Goal: Task Accomplishment & Management: Manage account settings

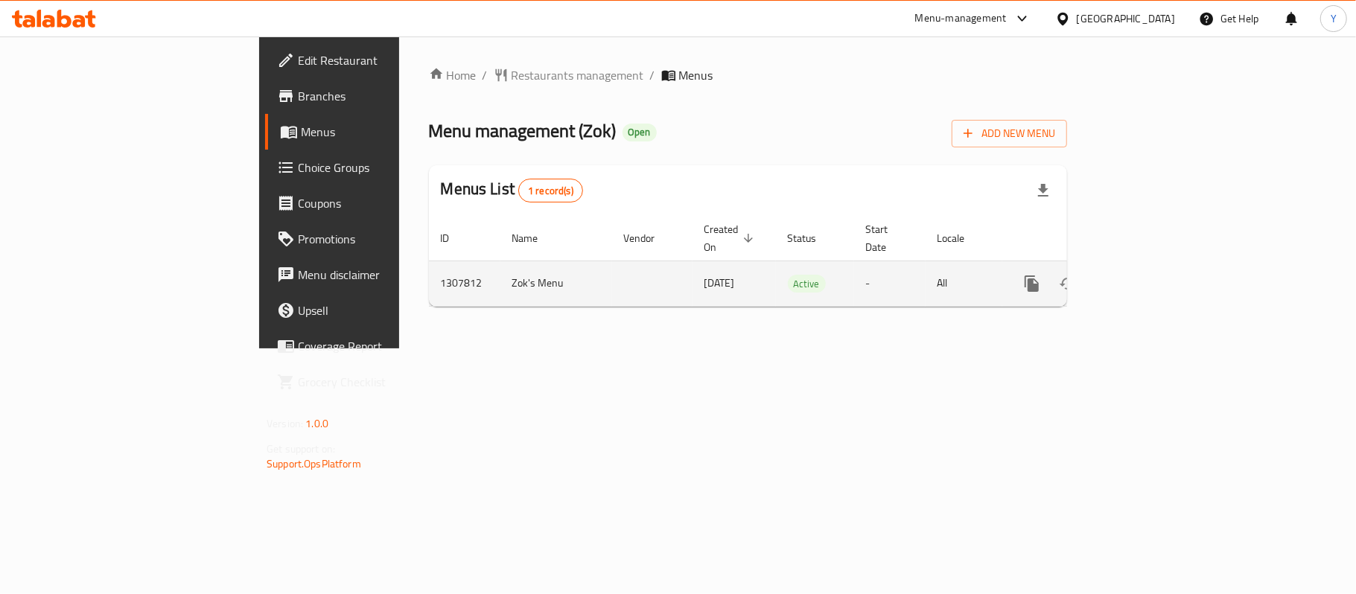
click at [1149, 275] on icon "enhanced table" at bounding box center [1140, 284] width 18 height 18
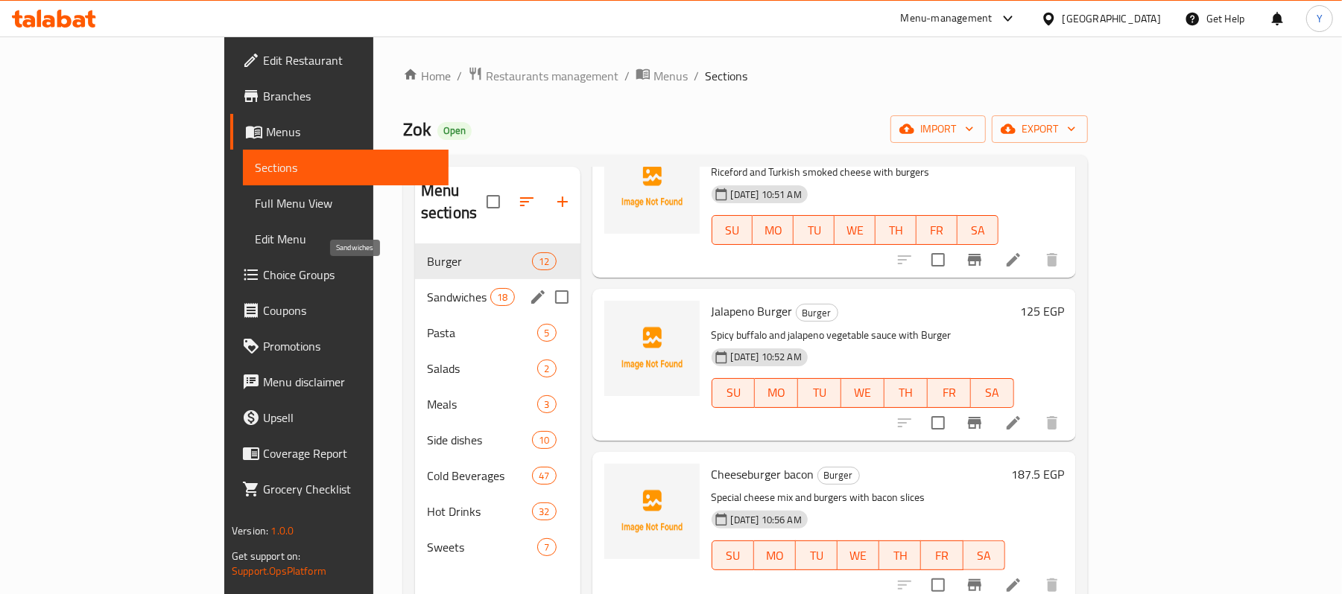
click at [427, 288] on span "Sandwiches" at bounding box center [458, 297] width 63 height 18
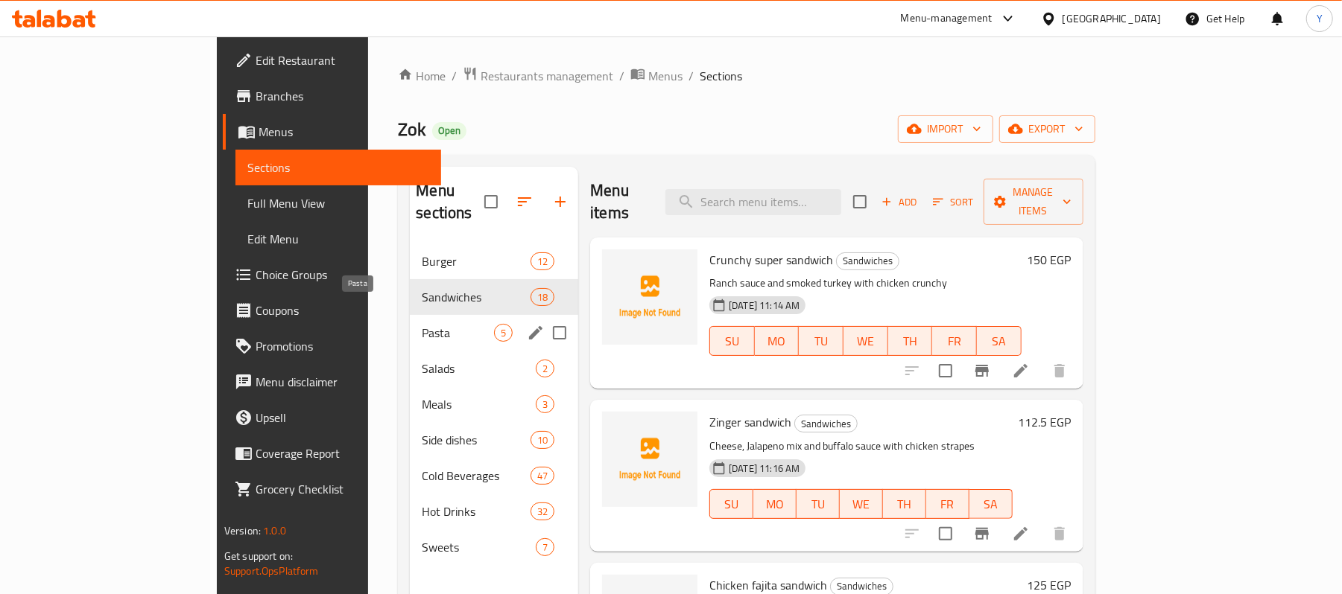
click at [422, 324] on span "Pasta" at bounding box center [458, 333] width 72 height 18
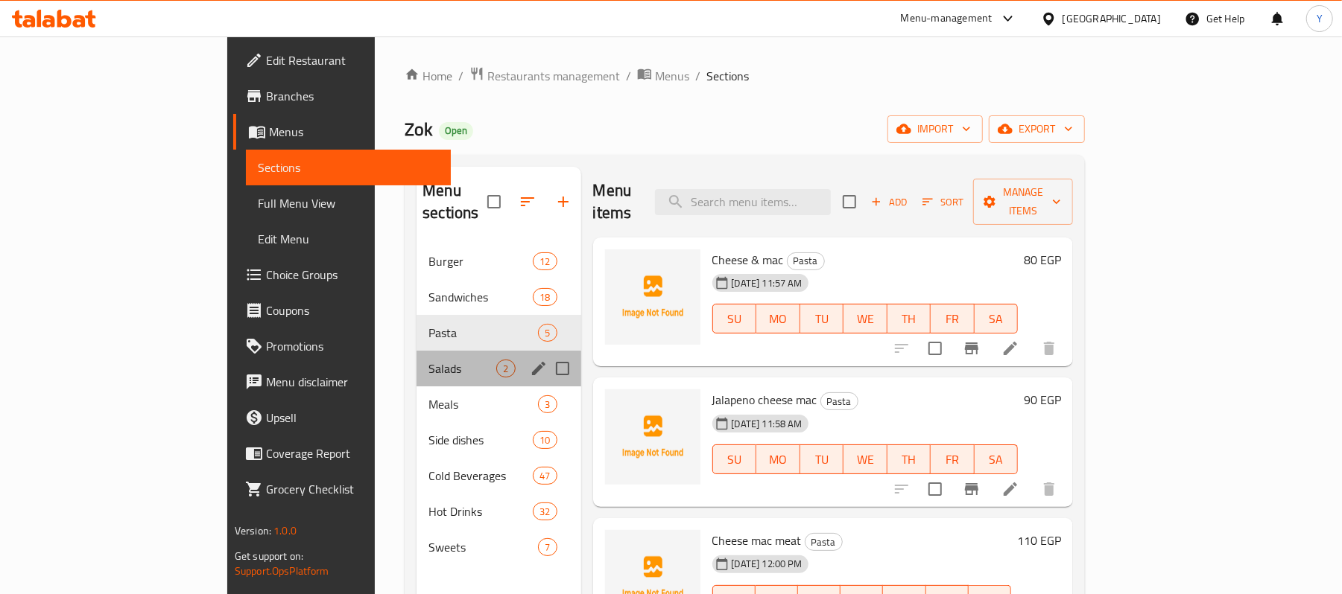
click at [416, 358] on div "Salads 2" at bounding box center [498, 369] width 164 height 36
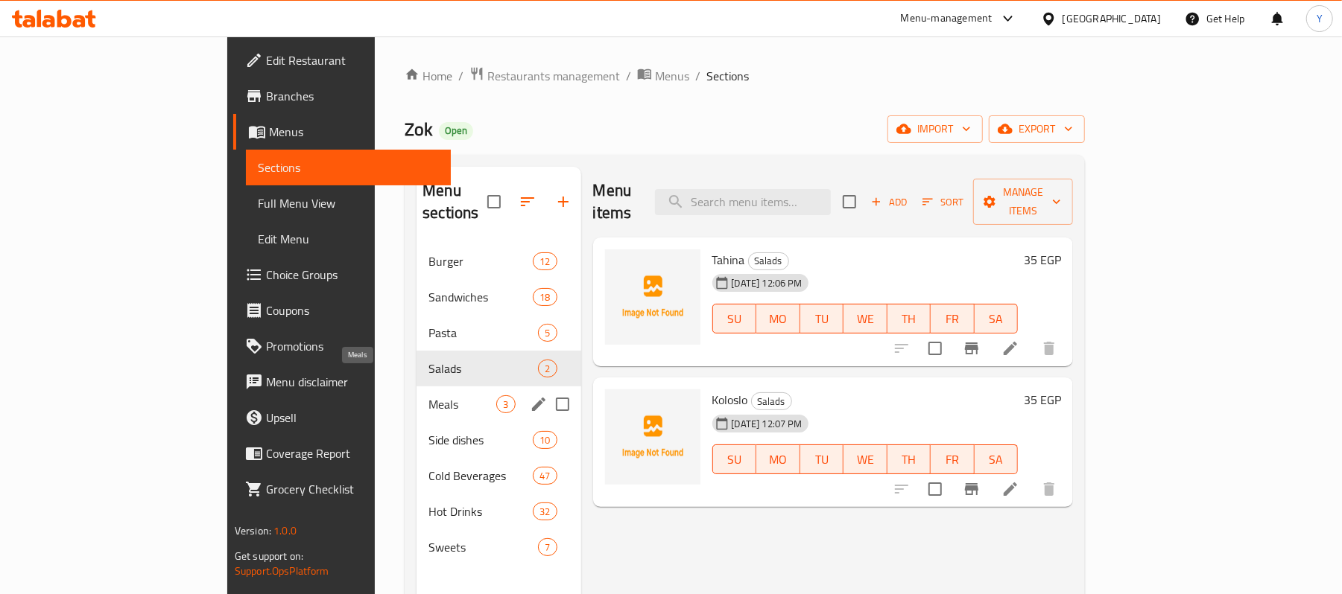
click at [428, 396] on span "Meals" at bounding box center [462, 405] width 68 height 18
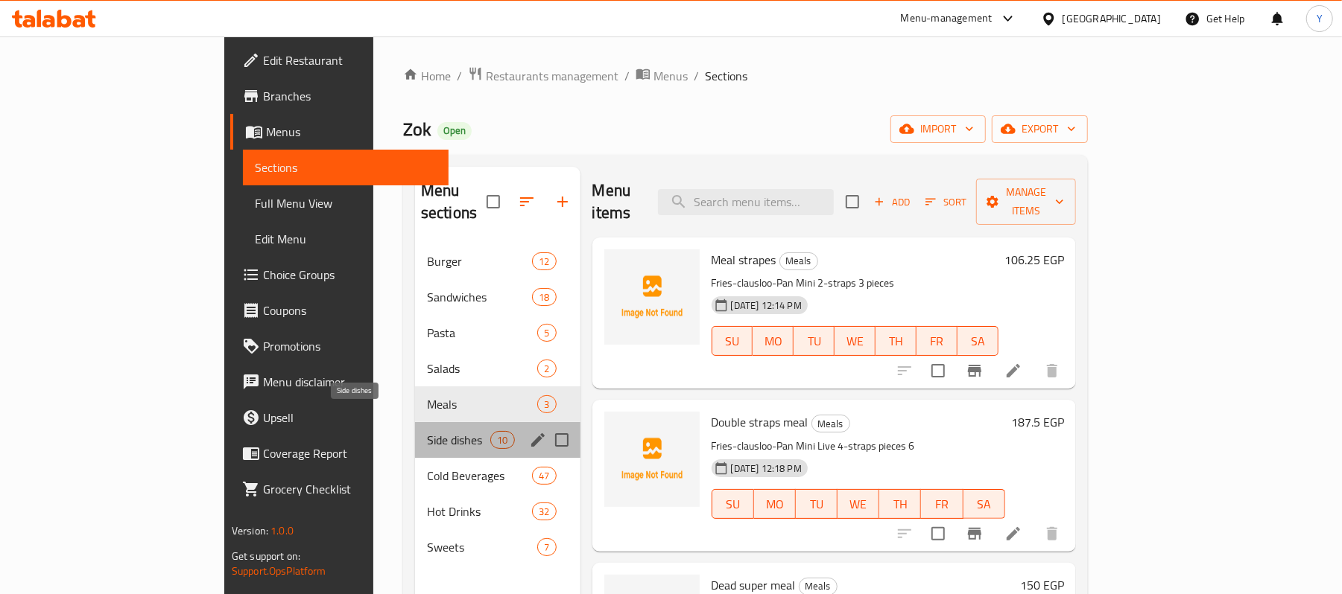
click at [427, 431] on span "Side dishes" at bounding box center [458, 440] width 63 height 18
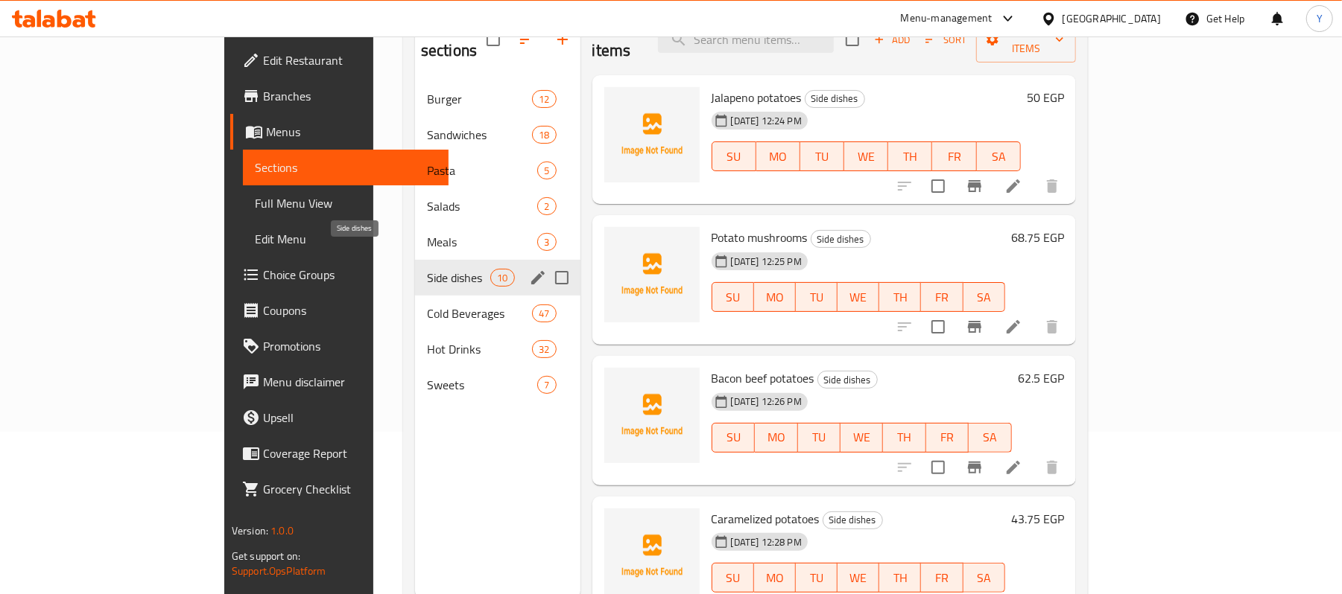
scroll to position [209, 0]
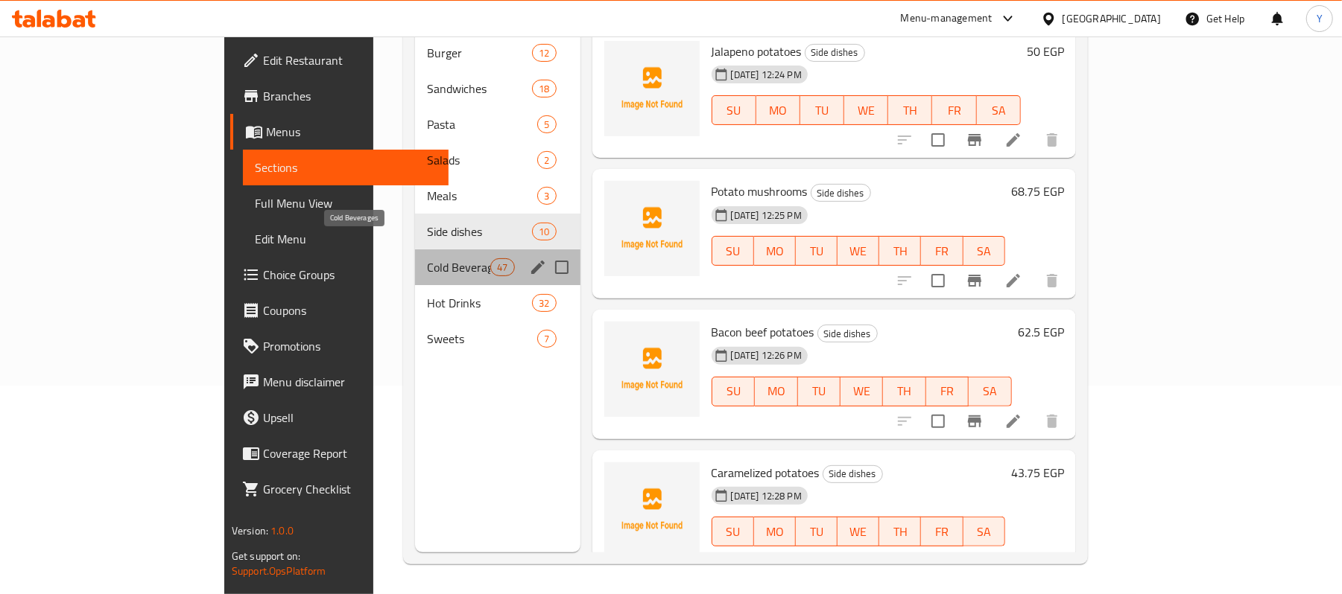
click at [427, 258] on span "Cold Beverages" at bounding box center [458, 267] width 63 height 18
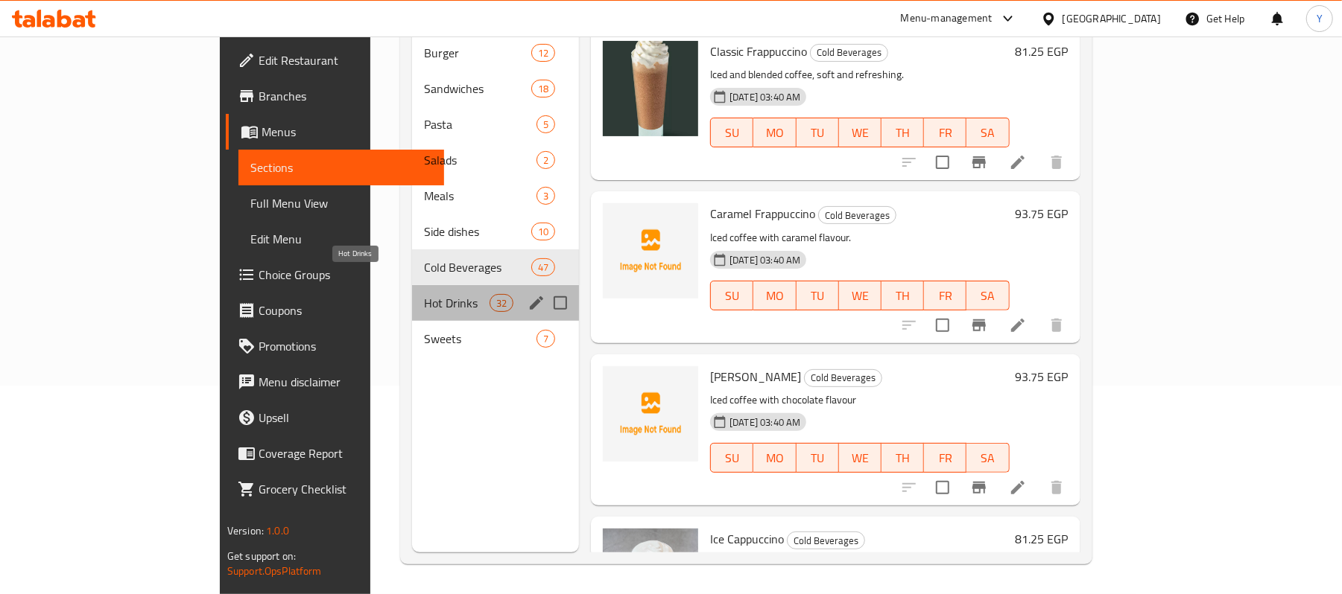
click at [424, 294] on span "Hot Drinks" at bounding box center [457, 303] width 66 height 18
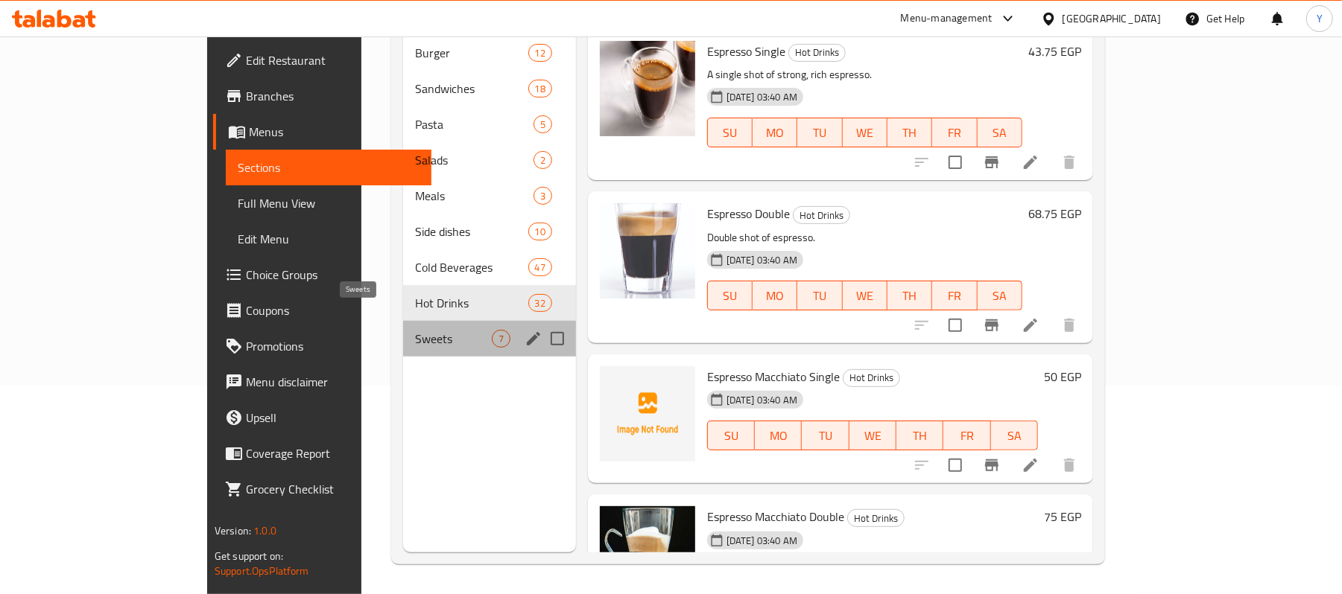
click at [415, 330] on span "Sweets" at bounding box center [453, 339] width 76 height 18
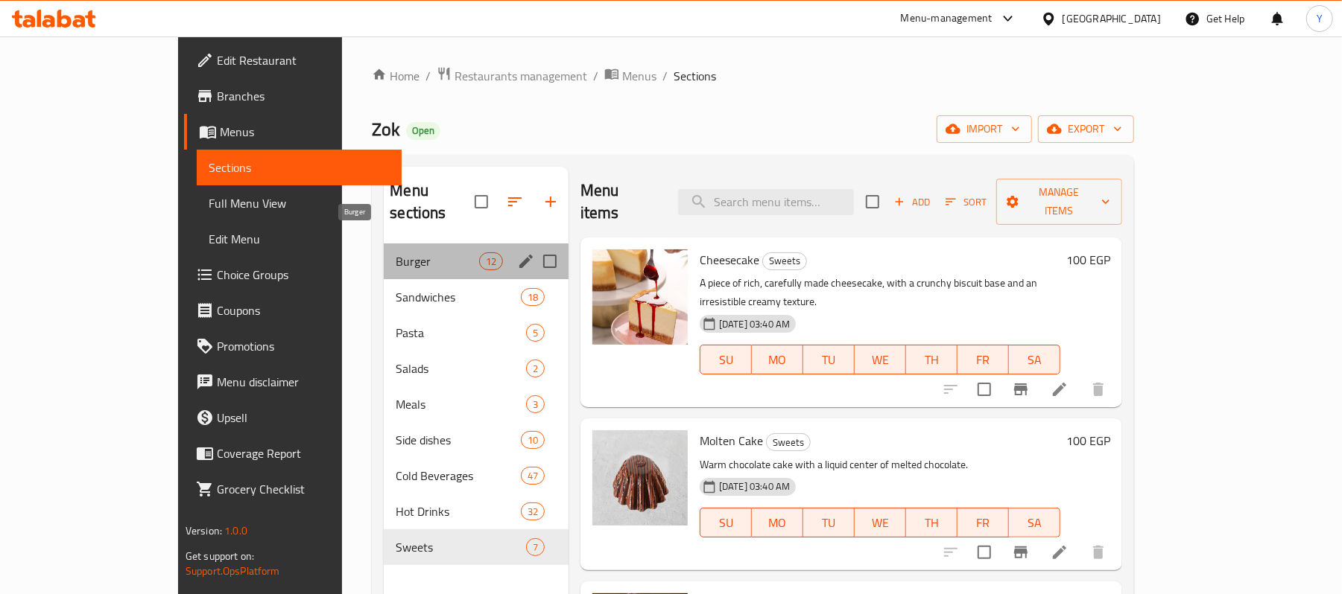
click at [396, 253] on span "Burger" at bounding box center [437, 262] width 83 height 18
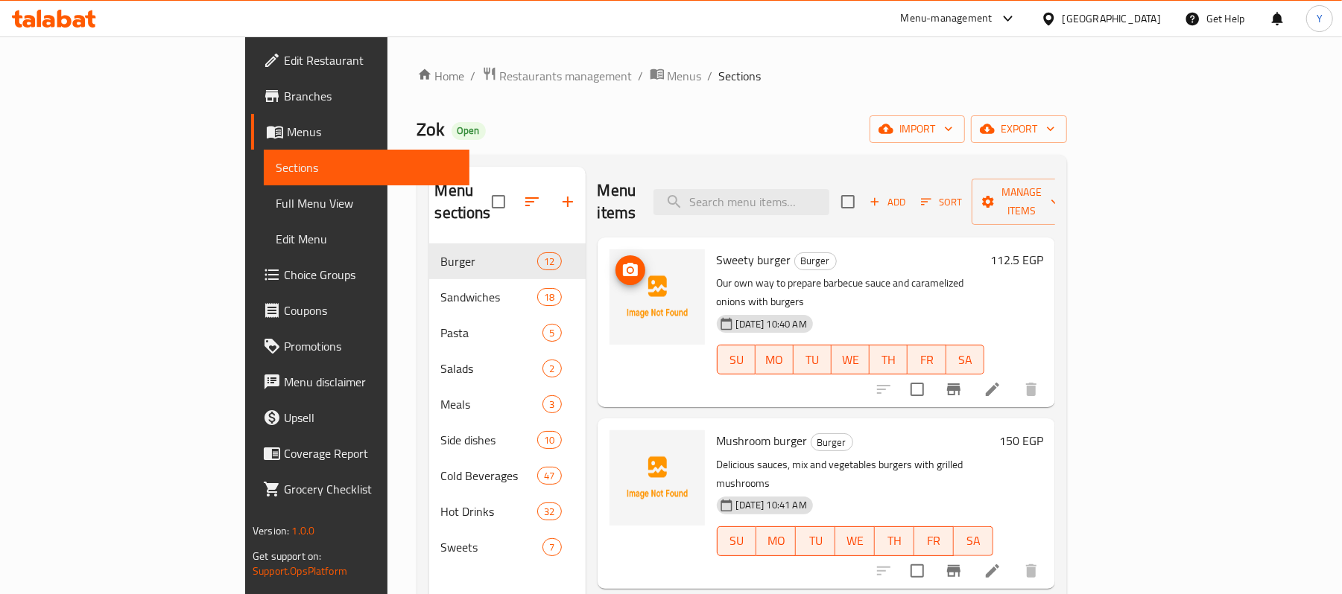
click at [609, 273] on img at bounding box center [656, 297] width 95 height 95
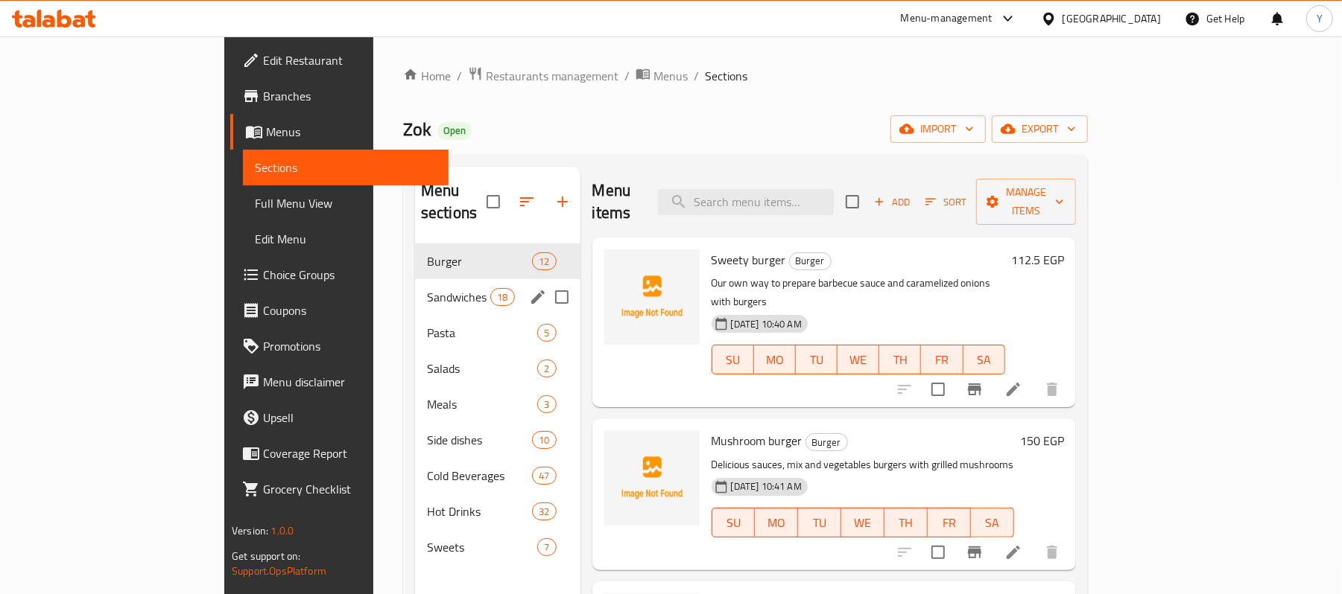
click at [415, 279] on div "Sandwiches 18" at bounding box center [497, 297] width 165 height 36
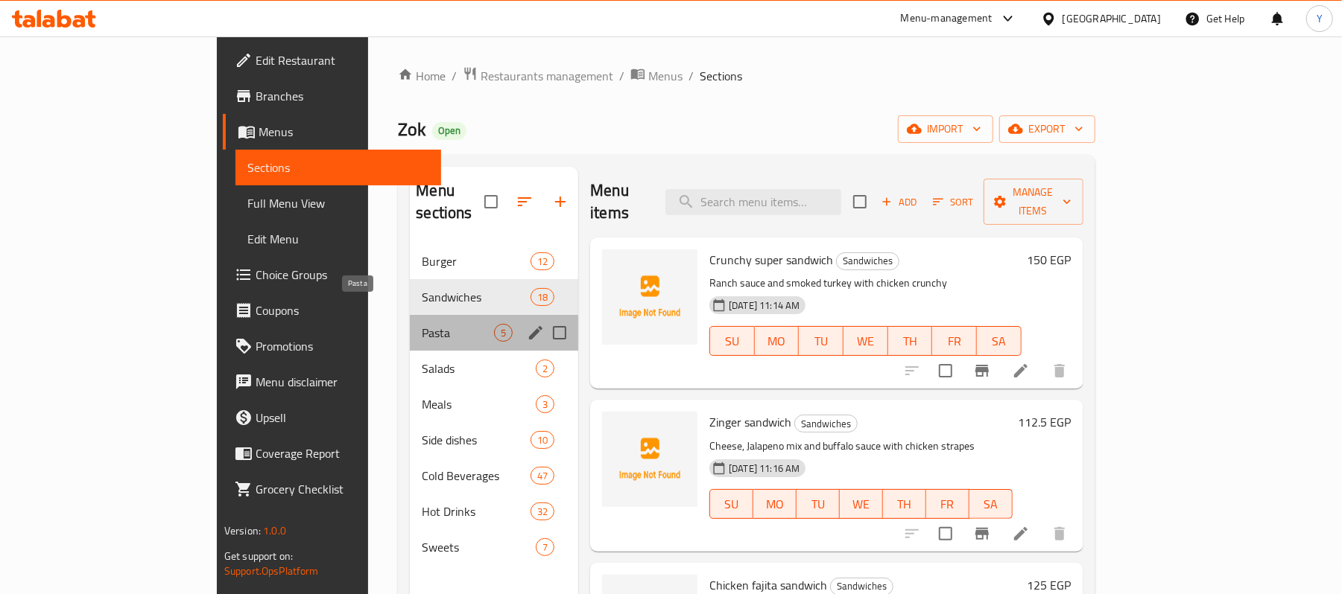
click at [422, 324] on span "Pasta" at bounding box center [458, 333] width 72 height 18
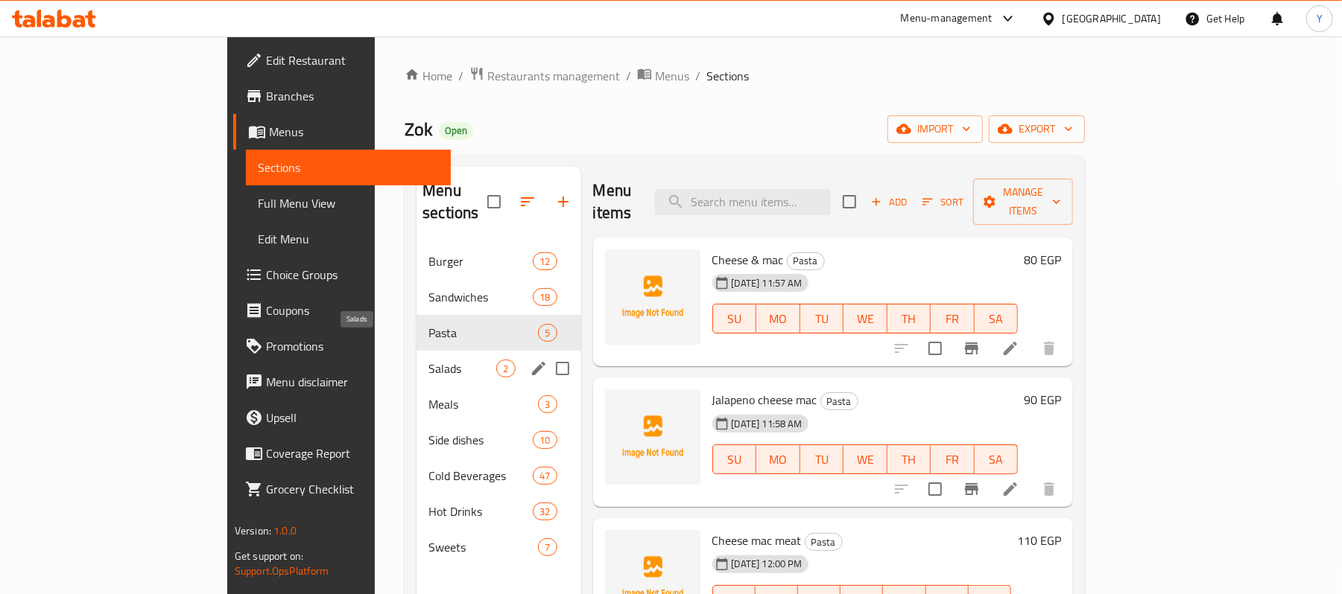
click at [428, 360] on span "Salads" at bounding box center [462, 369] width 68 height 18
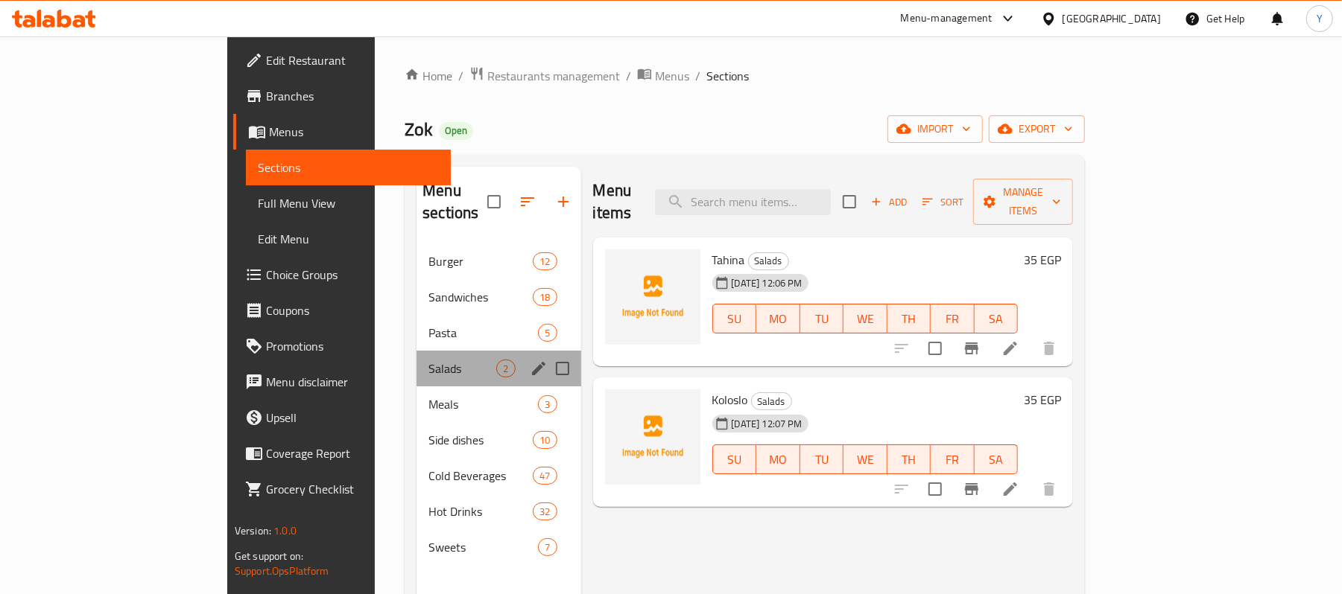
click at [416, 362] on div "Salads 2" at bounding box center [498, 369] width 164 height 36
click at [428, 396] on span "Meals" at bounding box center [462, 405] width 68 height 18
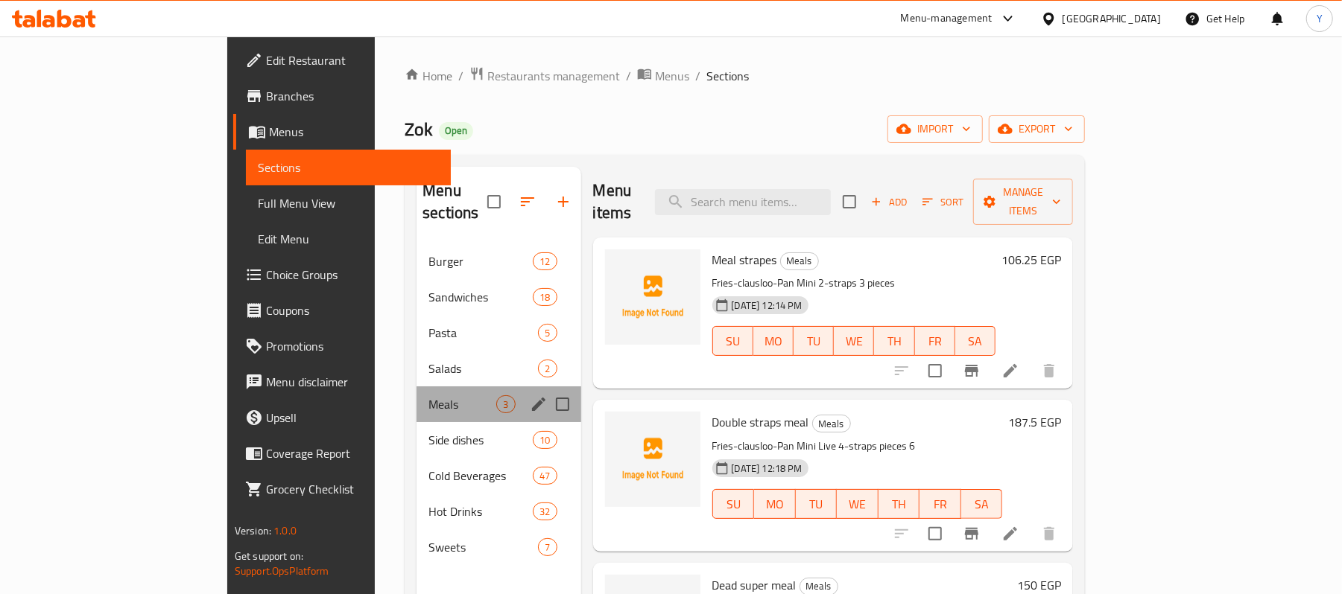
click at [416, 399] on div "Meals 3" at bounding box center [498, 405] width 164 height 36
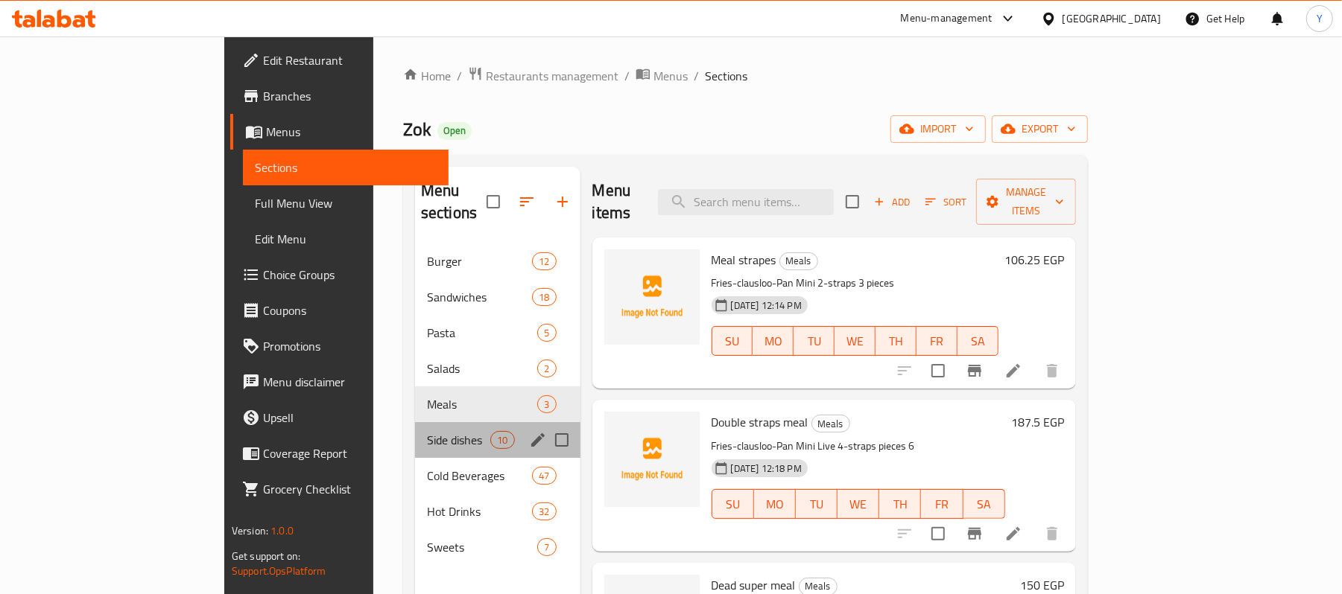
click at [415, 422] on div "Side dishes 10" at bounding box center [497, 440] width 165 height 36
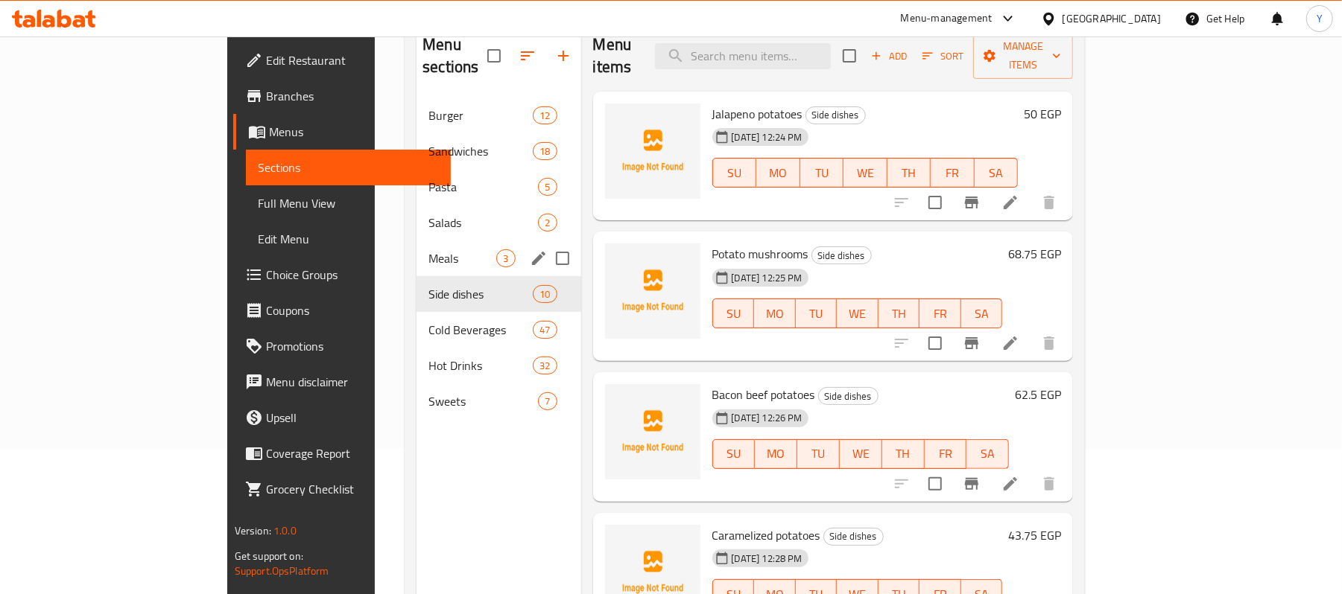
scroll to position [209, 0]
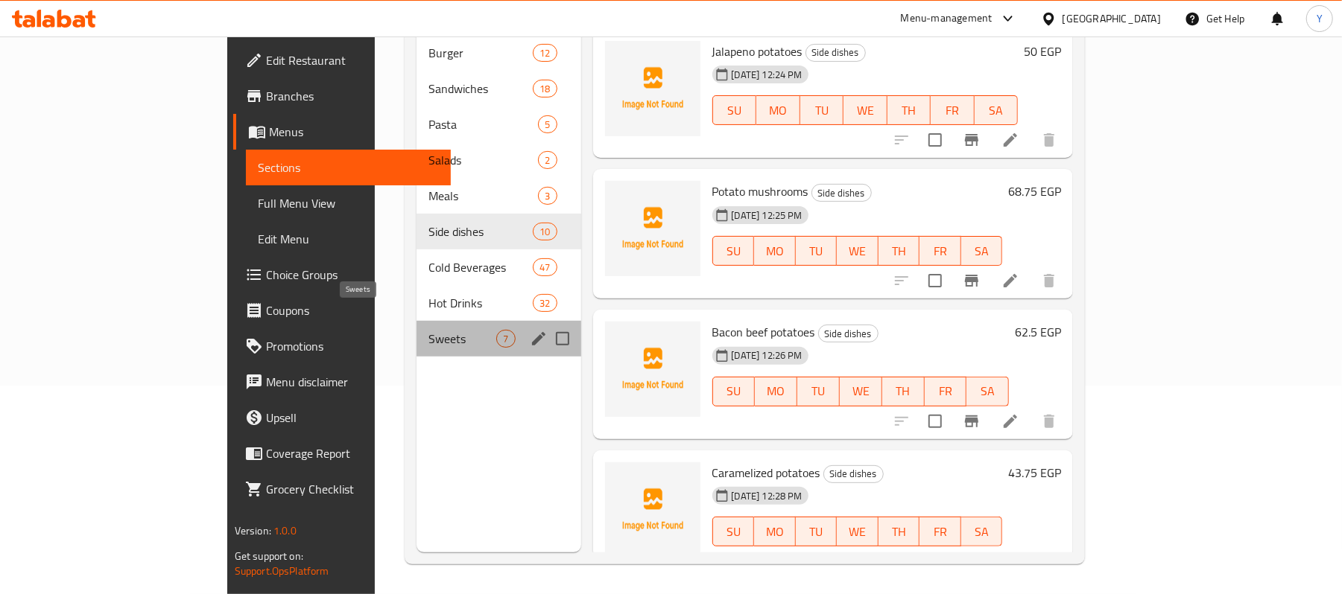
click at [428, 330] on span "Sweets" at bounding box center [462, 339] width 68 height 18
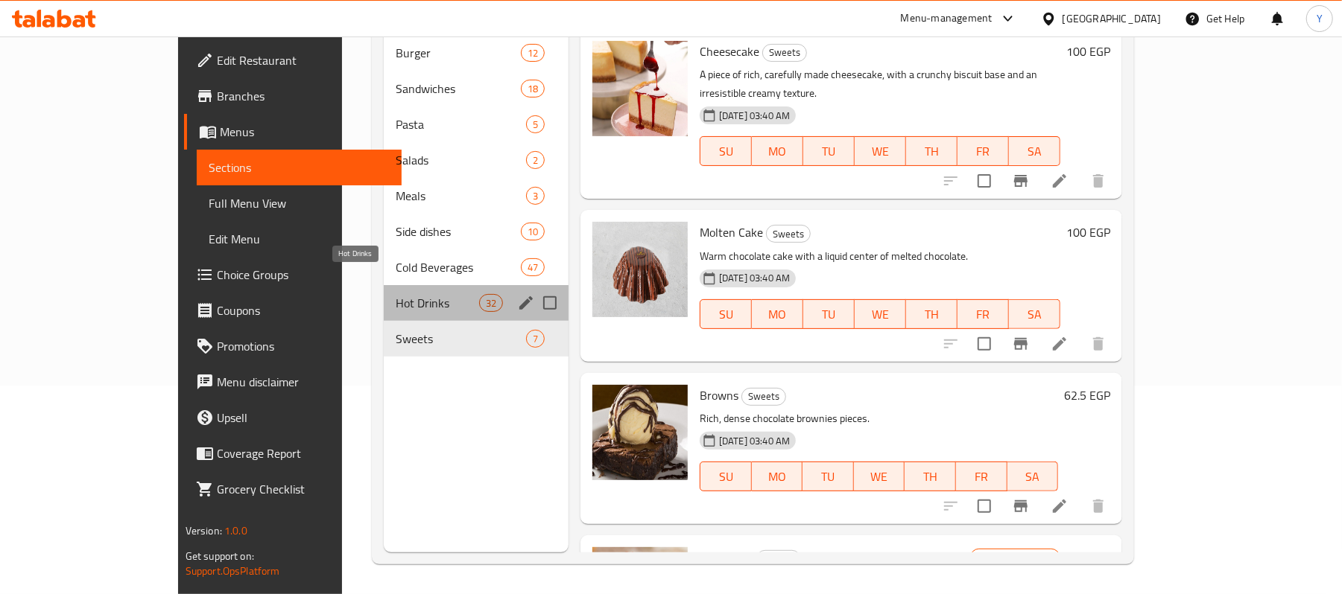
click at [396, 294] on span "Hot Drinks" at bounding box center [437, 303] width 83 height 18
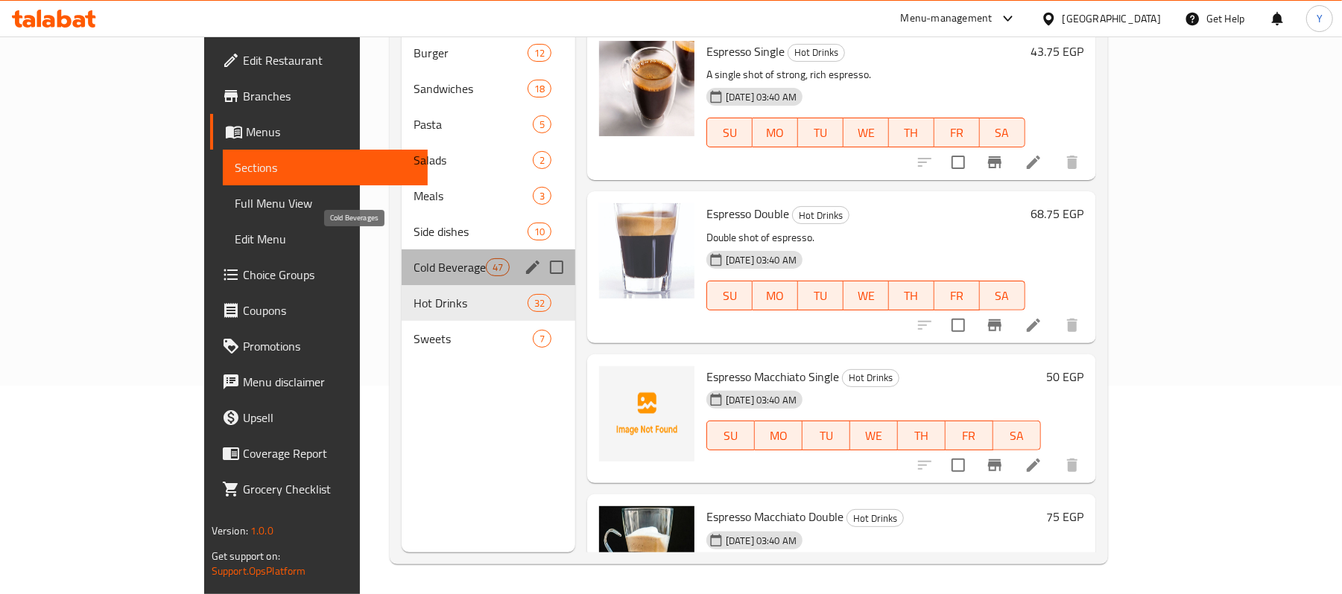
click at [413, 258] on span "Cold Beverages" at bounding box center [449, 267] width 72 height 18
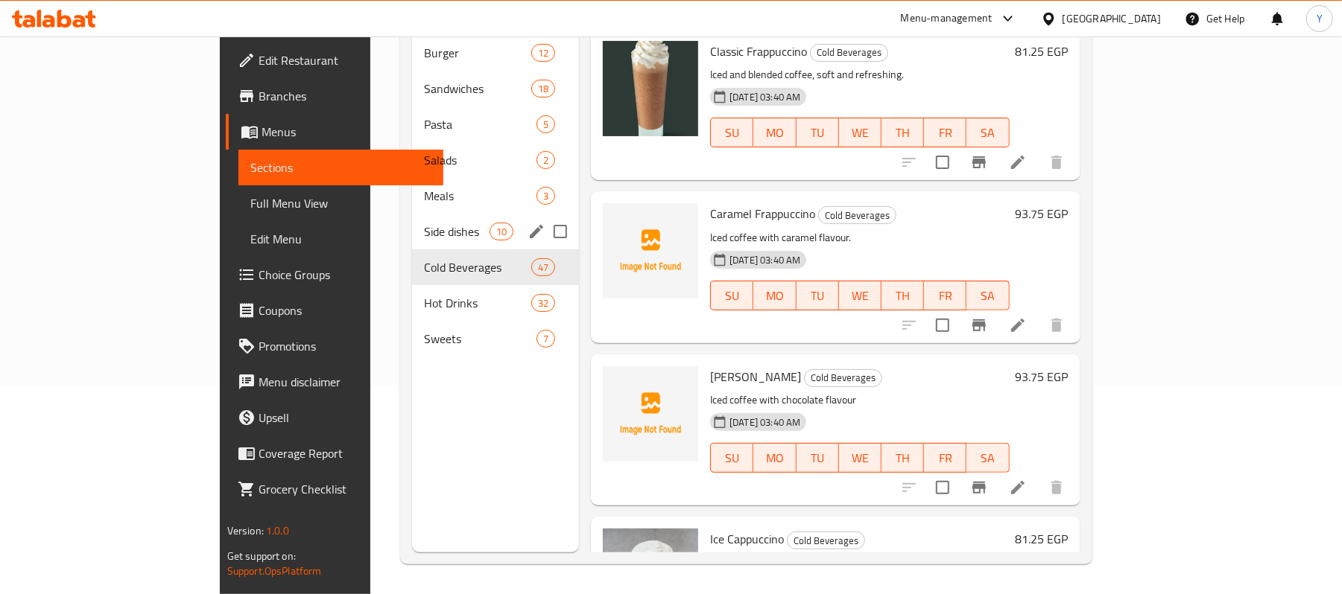
click at [412, 221] on div "Side dishes 10" at bounding box center [495, 232] width 167 height 36
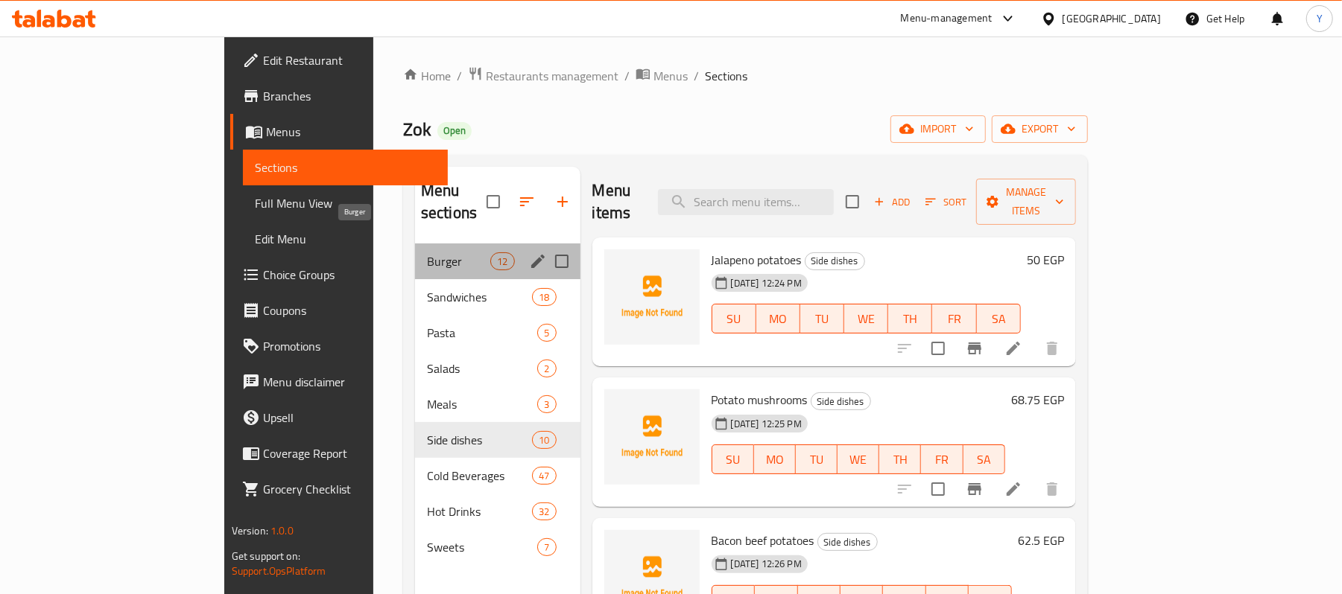
click at [427, 253] on span "Burger" at bounding box center [458, 262] width 63 height 18
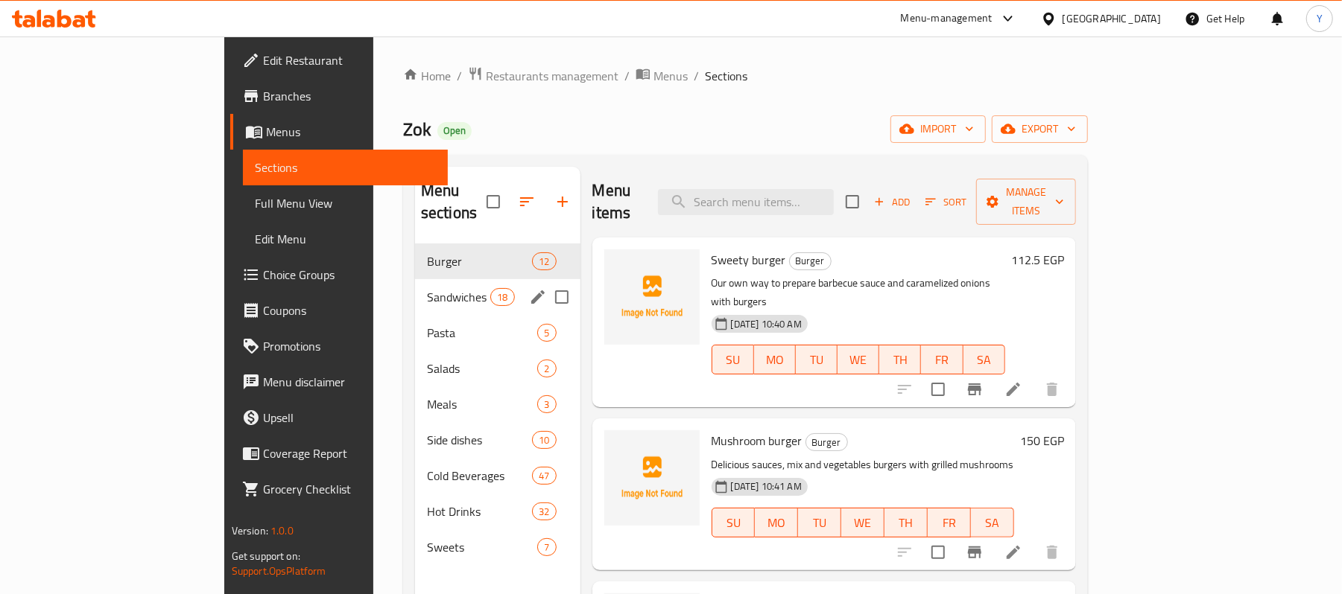
click at [427, 288] on span "Sandwiches" at bounding box center [458, 297] width 63 height 18
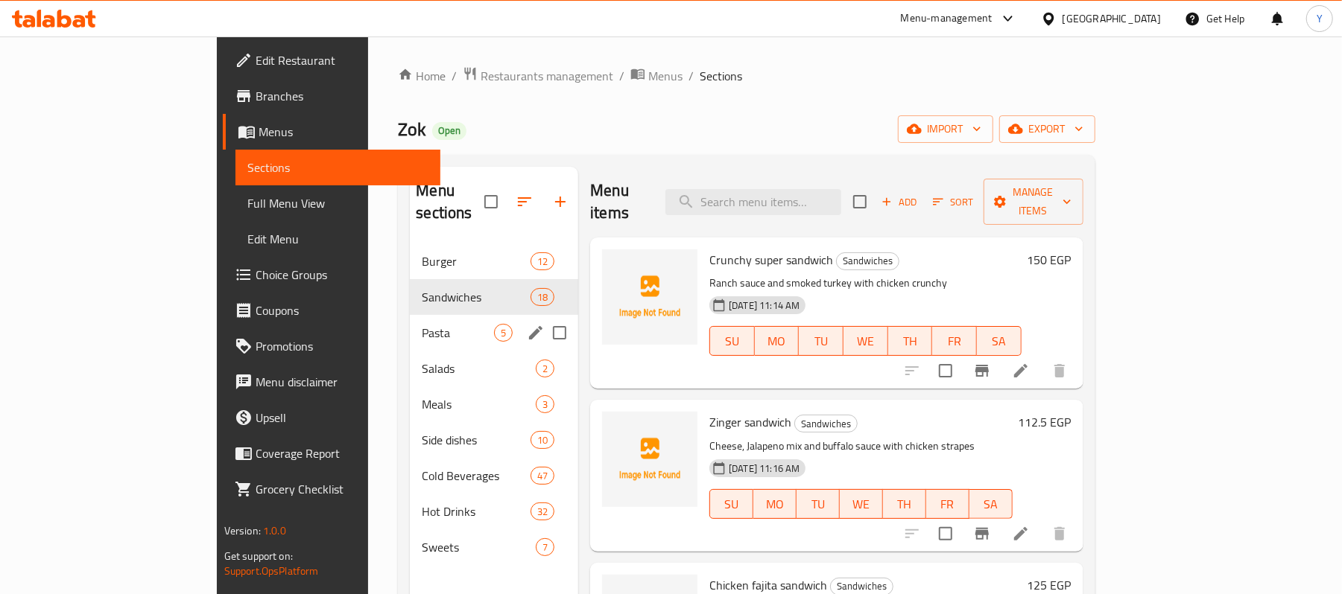
click at [410, 325] on div "Pasta 5" at bounding box center [494, 333] width 168 height 36
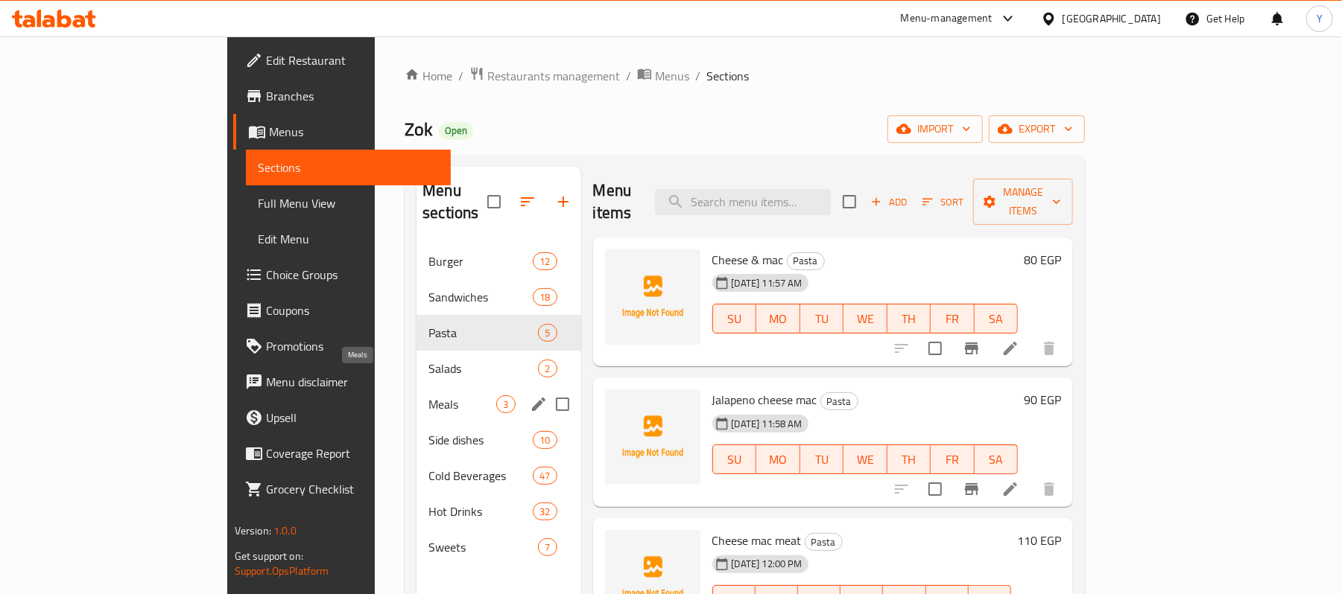
click at [428, 396] on span "Meals" at bounding box center [462, 405] width 68 height 18
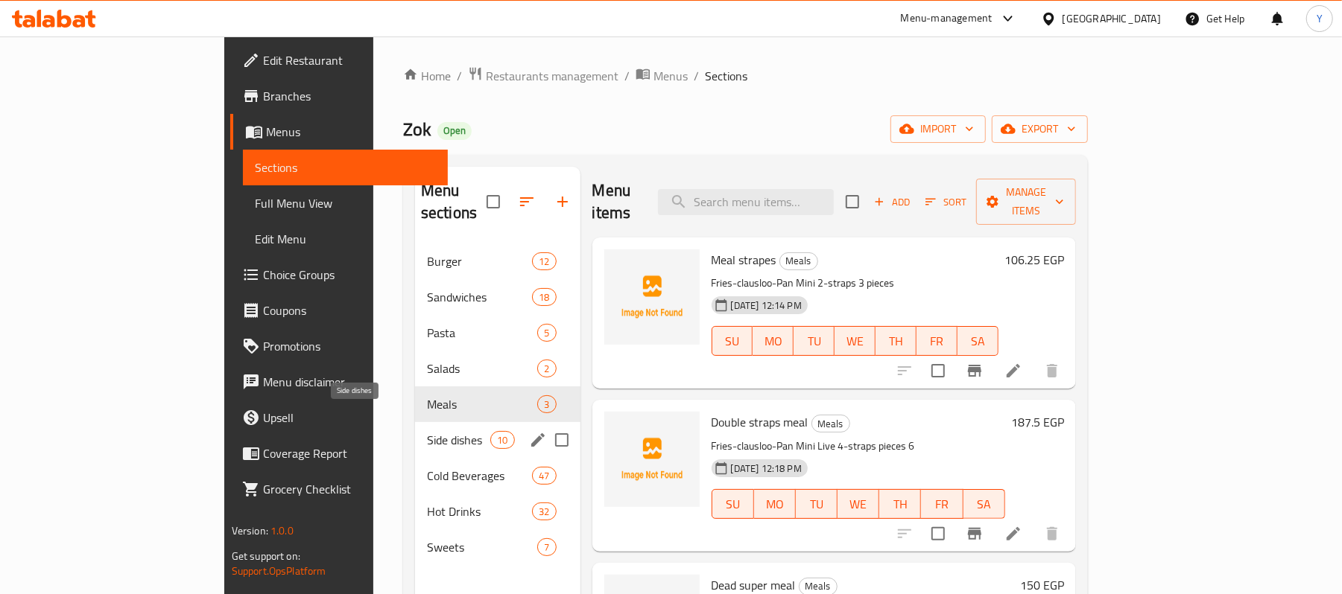
click at [427, 431] on span "Side dishes" at bounding box center [458, 440] width 63 height 18
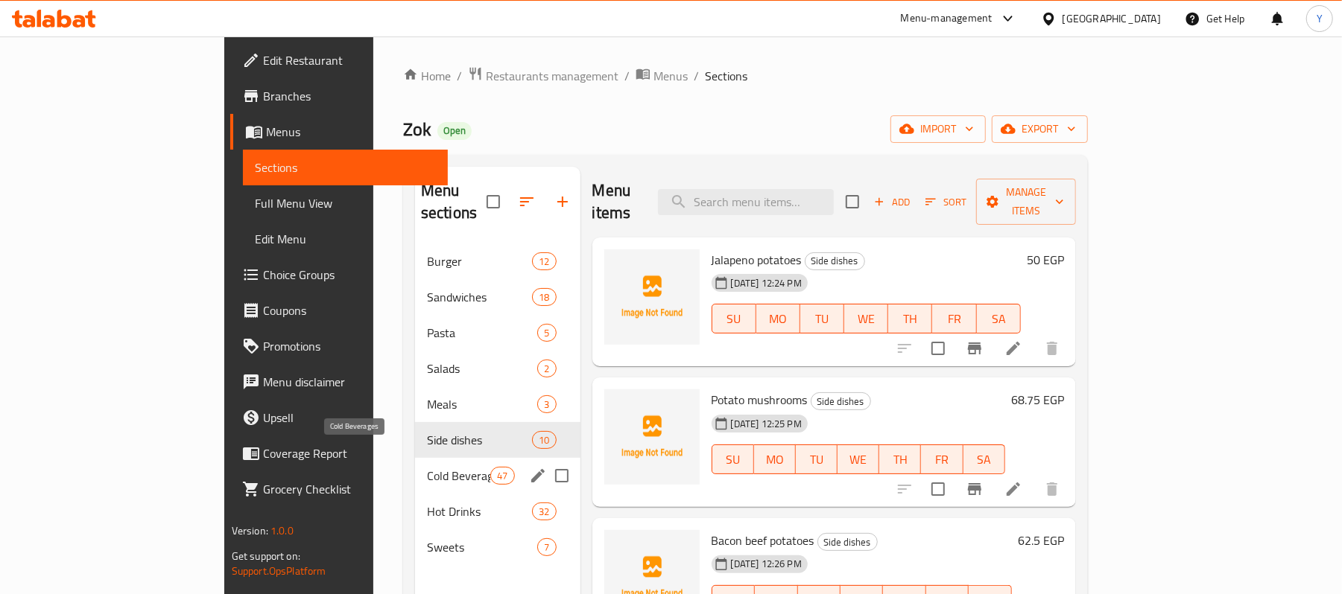
click at [427, 467] on span "Cold Beverages" at bounding box center [458, 476] width 63 height 18
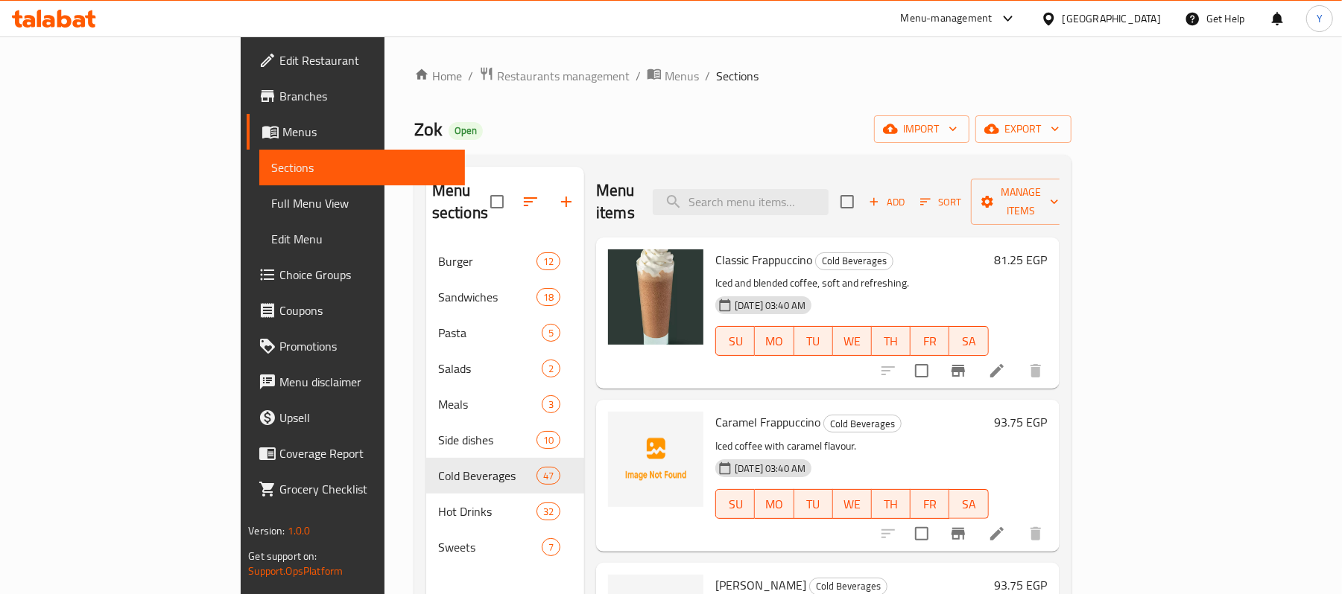
click at [673, 66] on ol "Home / Restaurants management / Menus / Sections" at bounding box center [742, 75] width 657 height 19
